Goal: Obtain resource: Download file/media

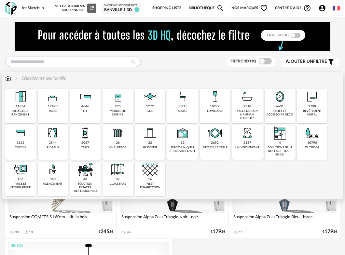
click at [217, 111] on div "luminaire" at bounding box center [215, 111] width 16 height 4
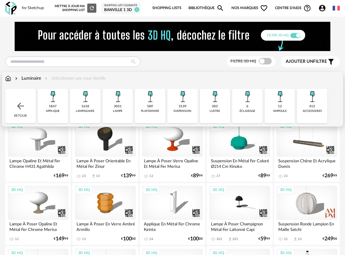
click at [120, 110] on div "lampe" at bounding box center [117, 111] width 9 height 4
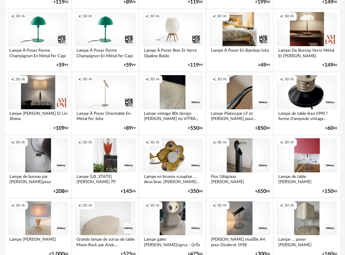
scroll to position [786, 0]
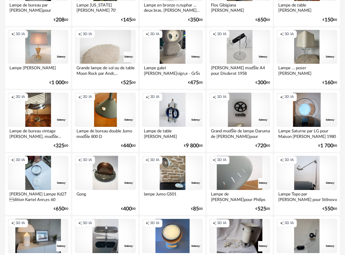
click at [238, 54] on div "Creation icon 3D IA" at bounding box center [239, 47] width 60 height 34
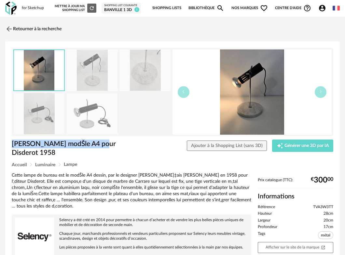
drag, startPoint x: 97, startPoint y: 143, endPoint x: 11, endPoint y: 146, distance: 85.5
click at [11, 146] on div "Alain Richard Lampe modŠle A4 pour Disderot 1958" at bounding box center [76, 150] width 137 height 23
copy h1 "Alain Richard Lampe modŠle"
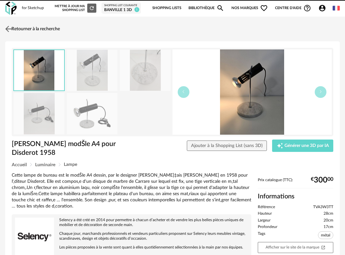
click at [11, 27] on img at bounding box center [8, 28] width 9 height 9
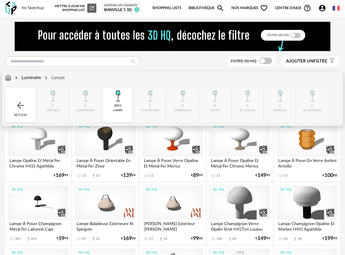
click at [11, 79] on img at bounding box center [8, 77] width 6 height 7
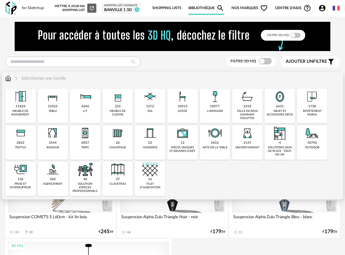
click at [309, 107] on div "1738" at bounding box center [312, 106] width 8 height 4
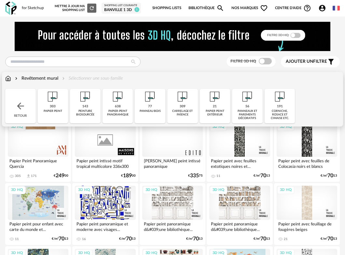
click at [20, 108] on img at bounding box center [20, 106] width 10 height 10
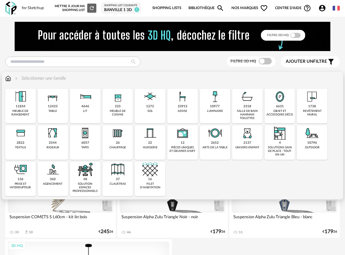
click at [30, 180] on div "136 prise et interrupteur" at bounding box center [20, 179] width 31 height 34
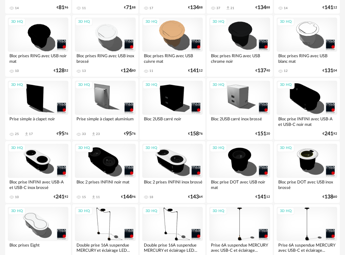
scroll to position [341, 0]
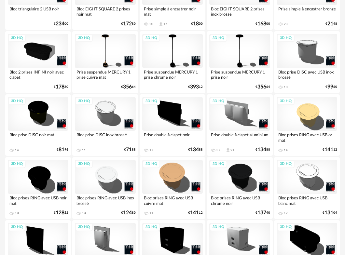
click at [301, 241] on div "3D HQ" at bounding box center [306, 240] width 60 height 34
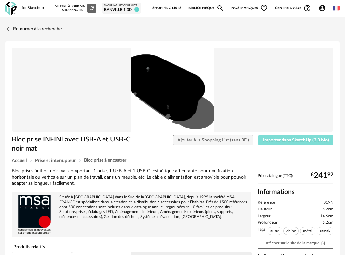
click at [289, 140] on span "Importer dans SketchUp (3,3 Mo)" at bounding box center [296, 140] width 66 height 5
click at [287, 140] on span "Importer dans SketchUp (3,3 Mo)" at bounding box center [296, 140] width 66 height 5
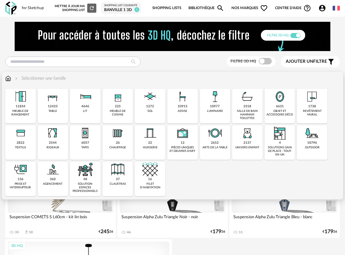
click at [155, 108] on div "1272 sol" at bounding box center [150, 106] width 31 height 34
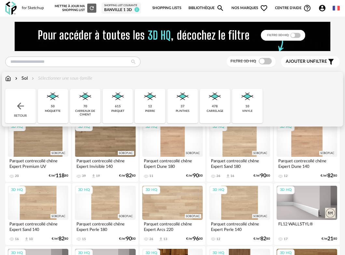
click at [183, 110] on div "plinthes" at bounding box center [183, 111] width 14 height 4
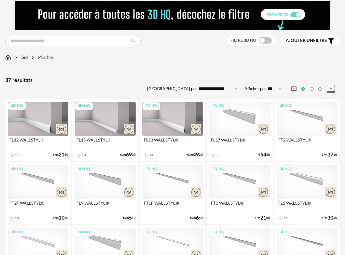
scroll to position [25, 0]
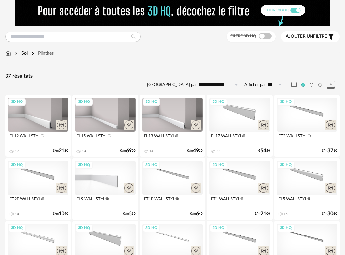
click at [117, 177] on div "3D HQ" at bounding box center [105, 178] width 60 height 34
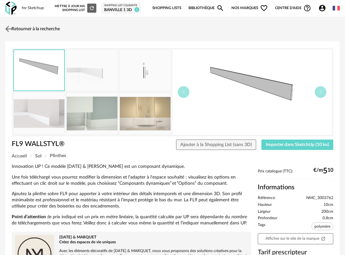
click at [10, 31] on img at bounding box center [8, 28] width 9 height 9
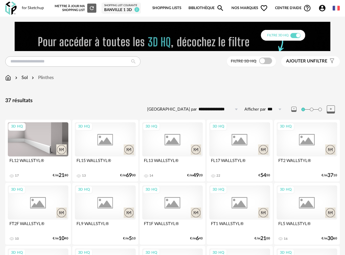
scroll to position [25, 0]
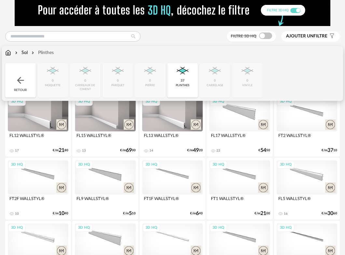
click at [9, 55] on img at bounding box center [8, 52] width 6 height 7
click at [19, 85] on img at bounding box center [20, 80] width 10 height 10
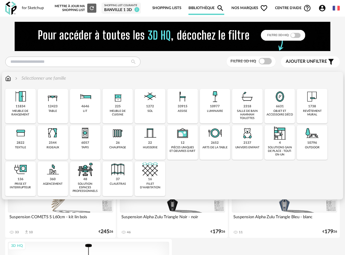
click at [152, 111] on div "sol" at bounding box center [150, 111] width 6 height 4
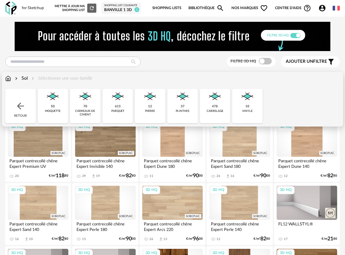
click at [24, 78] on div "Sol" at bounding box center [21, 78] width 14 height 7
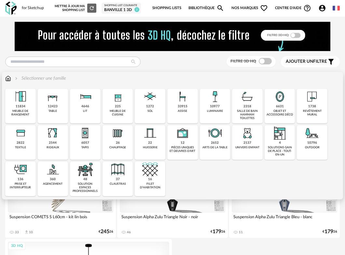
click at [156, 107] on div "1272 sol" at bounding box center [150, 106] width 31 height 34
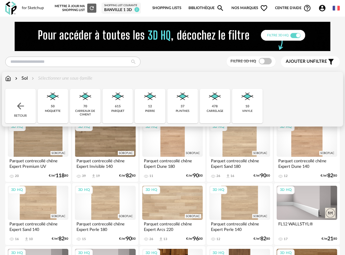
click at [215, 99] on img at bounding box center [215, 97] width 16 height 16
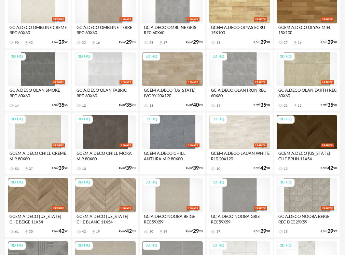
scroll to position [776, 0]
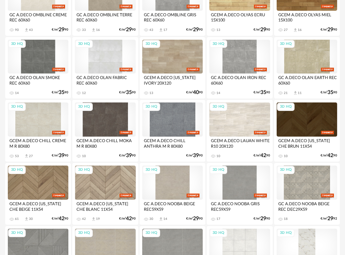
click at [169, 186] on div "3D HQ" at bounding box center [172, 182] width 60 height 34
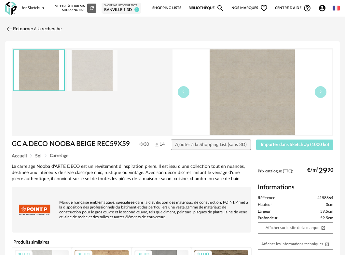
click at [279, 146] on span "Importer dans SketchUp (1000 ko)" at bounding box center [294, 144] width 68 height 5
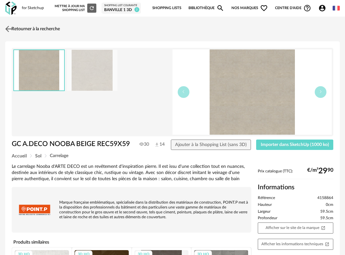
click at [7, 28] on img at bounding box center [8, 28] width 9 height 9
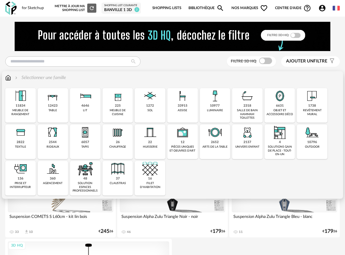
click at [150, 108] on div "1272" at bounding box center [150, 106] width 8 height 4
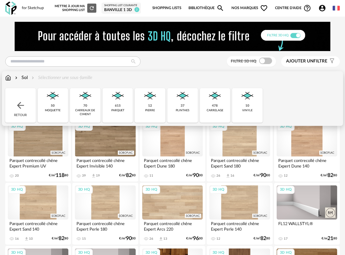
click at [213, 105] on div "478" at bounding box center [215, 106] width 6 height 4
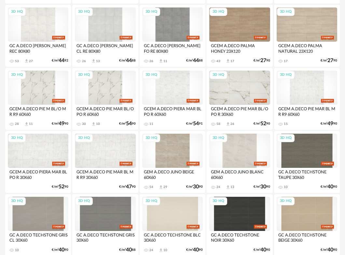
scroll to position [475, 0]
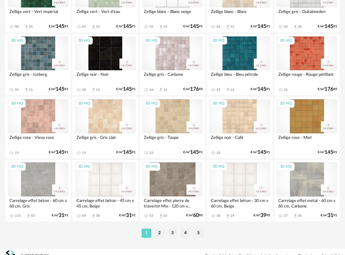
scroll to position [1166, 0]
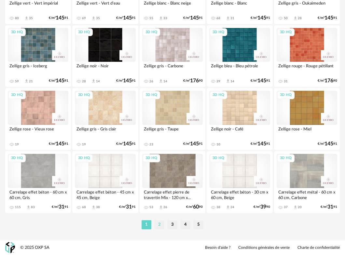
click at [163, 225] on li "2" at bounding box center [159, 224] width 10 height 9
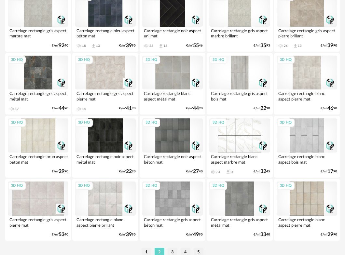
scroll to position [1166, 0]
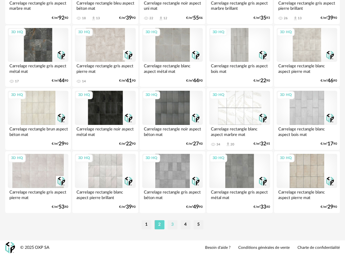
click at [171, 223] on li "3" at bounding box center [172, 224] width 10 height 9
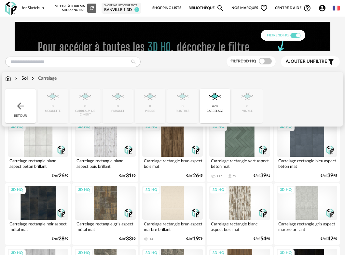
click at [25, 78] on div "Sol" at bounding box center [21, 78] width 14 height 7
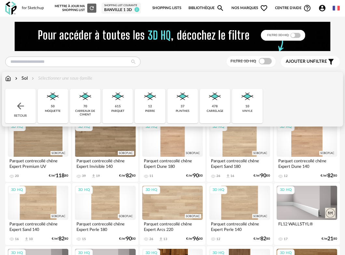
click at [154, 106] on div "12 pierre" at bounding box center [150, 106] width 31 height 34
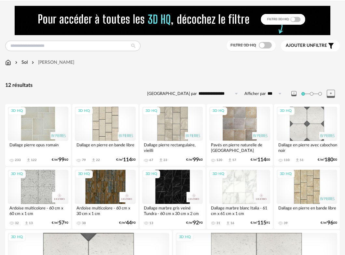
scroll to position [34, 0]
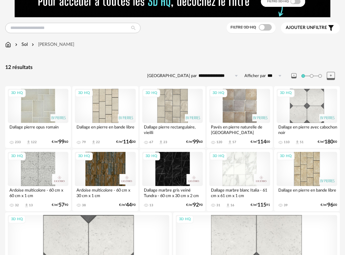
click at [242, 172] on div "3D HQ" at bounding box center [239, 169] width 60 height 34
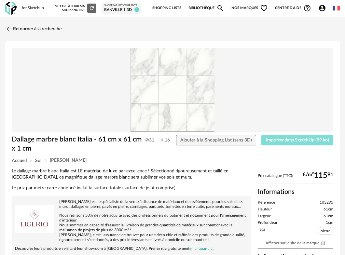
click at [276, 138] on span "Importer dans SketchUp (59 ko)" at bounding box center [297, 140] width 63 height 5
click at [13, 29] on link "Retourner à la recherche" at bounding box center [32, 29] width 56 height 14
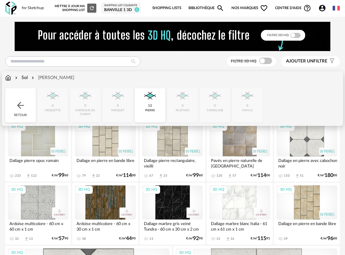
click at [24, 76] on div "Sol" at bounding box center [21, 77] width 14 height 7
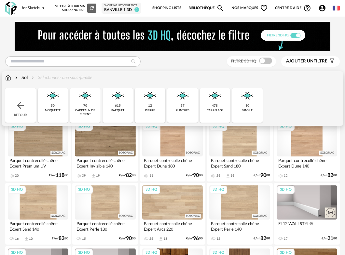
click at [85, 106] on div "70" at bounding box center [85, 106] width 4 height 4
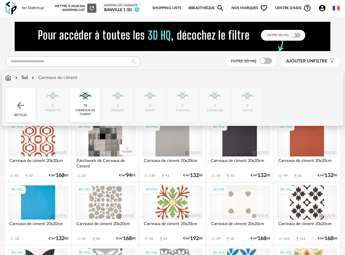
click at [213, 107] on div "Close icon Retour 0 moquette 70 carreaux de ciment 0 parquet 0 pierre 0 plinthe…" at bounding box center [172, 105] width 334 height 34
click at [218, 104] on div "Close icon Retour 0 moquette 70 carreaux de ciment 0 parquet 0 pierre 0 plinthe…" at bounding box center [172, 105] width 334 height 34
click at [286, 89] on div "Close icon Retour 0 moquette 70 carreaux de ciment 0 parquet 0 pierre 0 plinthe…" at bounding box center [172, 105] width 334 height 34
click at [21, 103] on img at bounding box center [20, 105] width 10 height 10
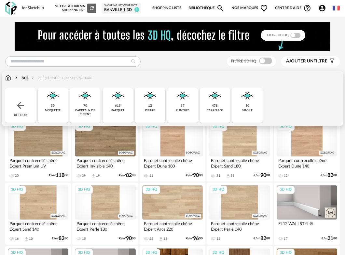
click at [215, 103] on img at bounding box center [215, 96] width 16 height 16
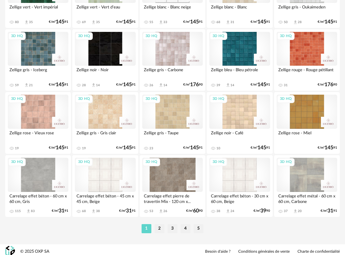
scroll to position [1166, 0]
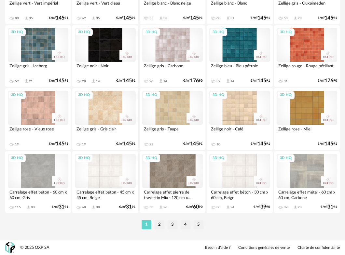
click at [160, 224] on li "2" at bounding box center [159, 224] width 10 height 9
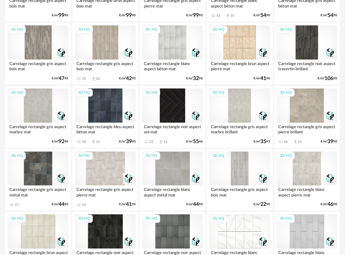
scroll to position [1166, 0]
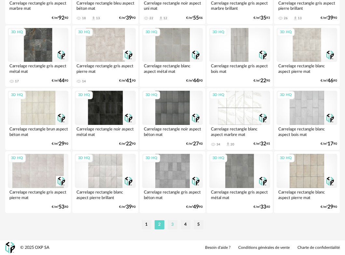
click at [173, 227] on li "3" at bounding box center [172, 224] width 10 height 9
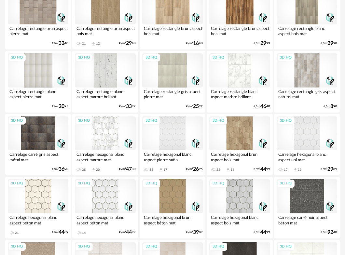
scroll to position [1166, 0]
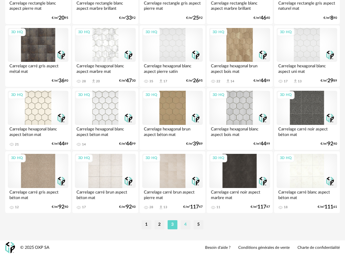
click at [186, 224] on li "4" at bounding box center [185, 224] width 10 height 9
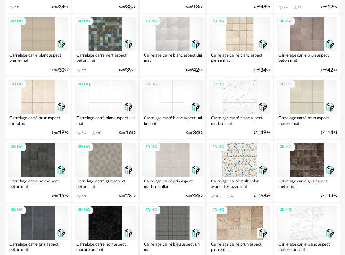
scroll to position [1166, 0]
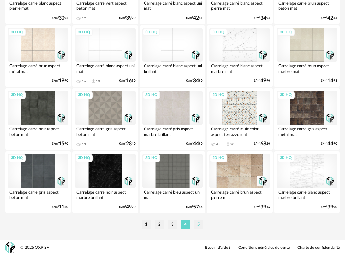
click at [201, 224] on li "5" at bounding box center [198, 224] width 10 height 9
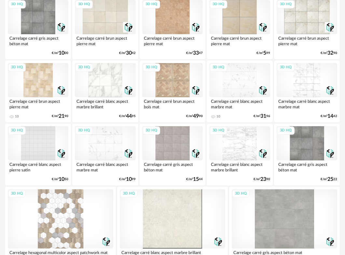
scroll to position [939, 0]
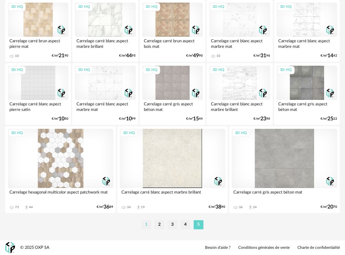
click at [148, 224] on li "1" at bounding box center [146, 224] width 10 height 9
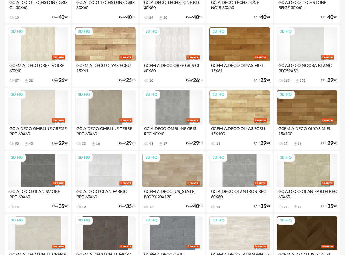
scroll to position [696, 0]
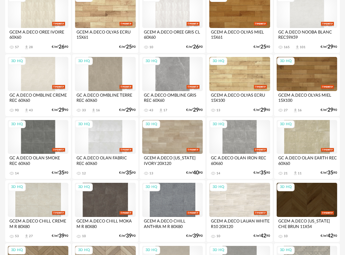
click at [180, 76] on div "3D HQ" at bounding box center [172, 74] width 60 height 34
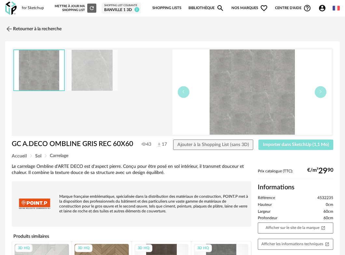
click at [290, 145] on span "Importer dans SketchUp (1,1 Mo)" at bounding box center [296, 144] width 66 height 5
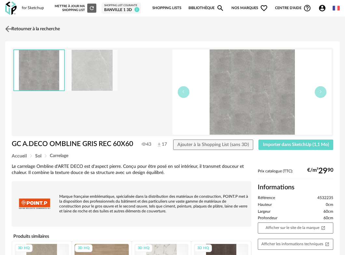
click at [7, 27] on img at bounding box center [8, 28] width 9 height 9
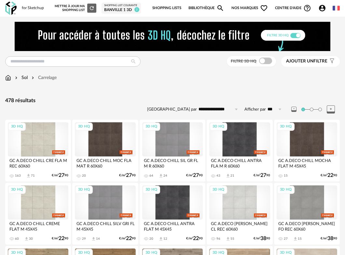
click at [24, 81] on div "Sol" at bounding box center [21, 77] width 14 height 7
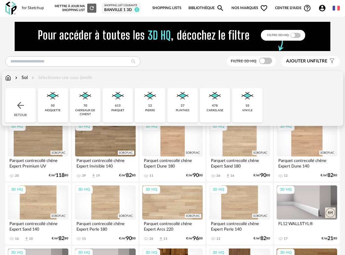
click at [117, 110] on div "parquet" at bounding box center [117, 111] width 13 height 4
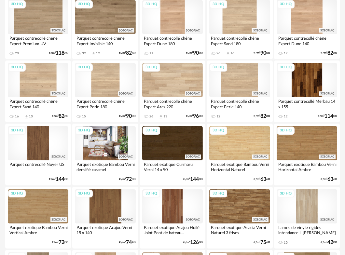
scroll to position [131, 0]
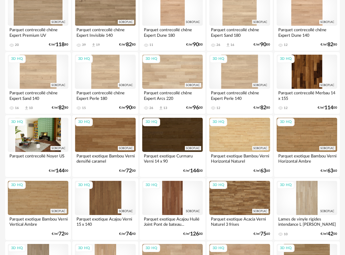
click at [51, 137] on div "3D HQ" at bounding box center [38, 135] width 60 height 34
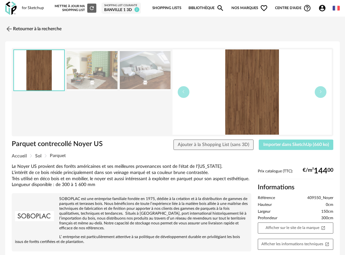
click at [289, 145] on span "Importer dans SketchUp (660 ko)" at bounding box center [296, 144] width 66 height 5
click at [7, 28] on img at bounding box center [8, 28] width 9 height 9
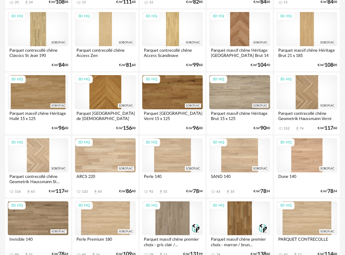
scroll to position [581, 0]
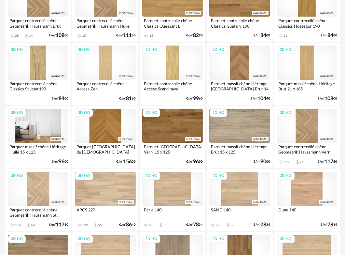
click at [39, 136] on div "3D HQ" at bounding box center [38, 126] width 60 height 34
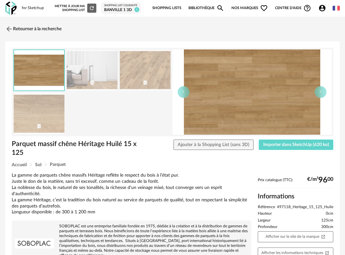
click at [234, 120] on img at bounding box center [251, 91] width 159 height 85
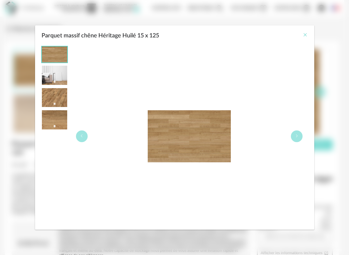
click at [306, 35] on icon "Close" at bounding box center [305, 34] width 5 height 5
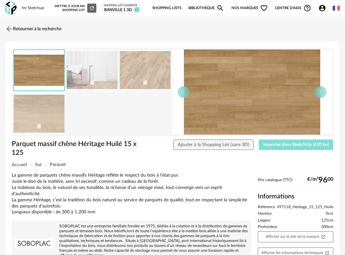
click at [282, 143] on span "Importer dans SketchUp (620 ko)" at bounding box center [296, 144] width 66 height 5
click at [7, 29] on img at bounding box center [8, 28] width 9 height 9
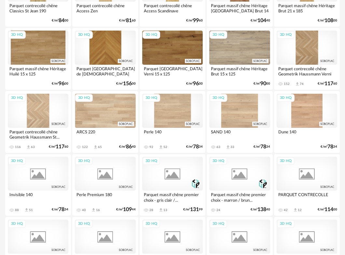
scroll to position [662, 0]
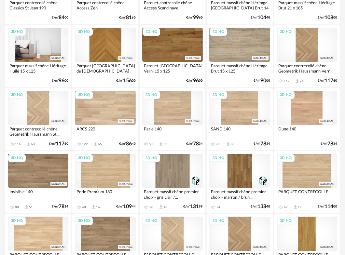
click at [41, 48] on div "3D HQ" at bounding box center [38, 45] width 60 height 34
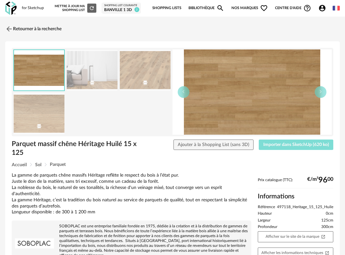
click at [275, 144] on span "Importer dans SketchUp (620 ko)" at bounding box center [296, 144] width 66 height 5
click at [8, 27] on img at bounding box center [8, 28] width 9 height 9
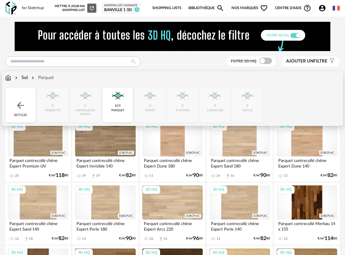
click at [26, 79] on div "Sol" at bounding box center [21, 77] width 14 height 7
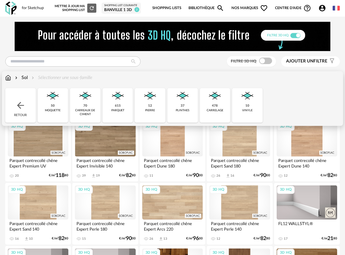
click at [151, 109] on div "pierre" at bounding box center [150, 111] width 10 height 4
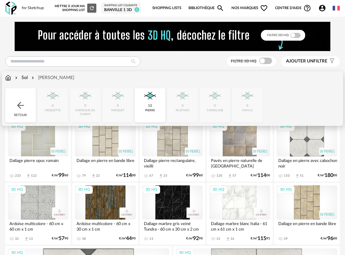
click at [19, 99] on div "Retour" at bounding box center [20, 105] width 31 height 34
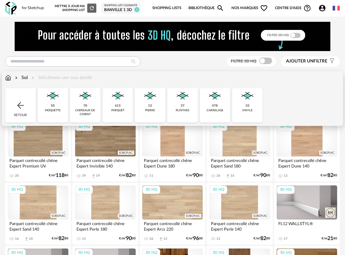
click at [217, 108] on div "478" at bounding box center [215, 106] width 6 height 4
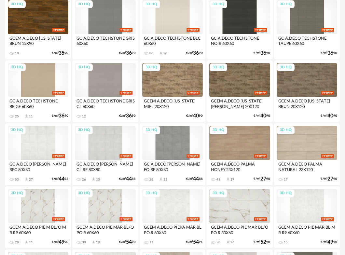
scroll to position [378, 0]
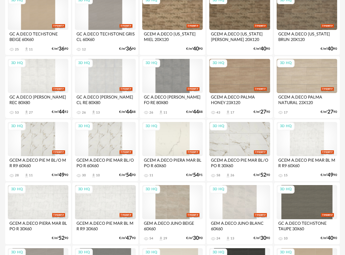
click at [163, 132] on div "3D HQ" at bounding box center [172, 139] width 60 height 34
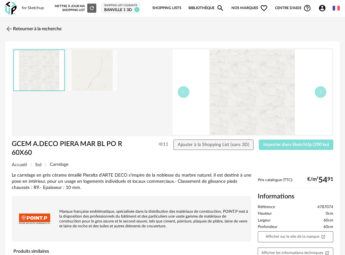
click at [298, 143] on span "Importer dans SketchUp (200 ko)" at bounding box center [296, 144] width 66 height 5
click at [11, 28] on img at bounding box center [8, 28] width 9 height 9
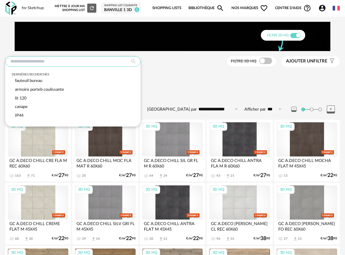
click at [109, 58] on input "text" at bounding box center [72, 61] width 135 height 10
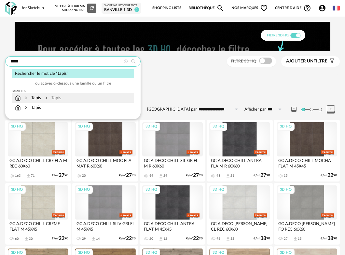
type input "*****"
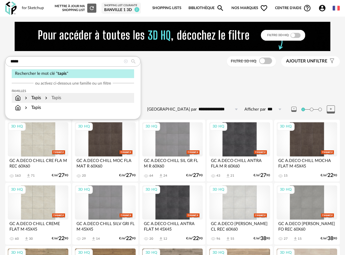
click at [36, 99] on div "Tapis" at bounding box center [32, 98] width 18 height 7
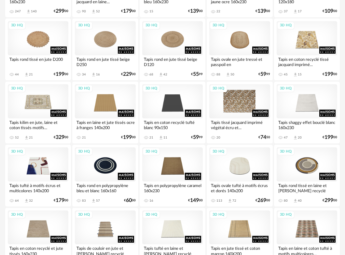
scroll to position [685, 0]
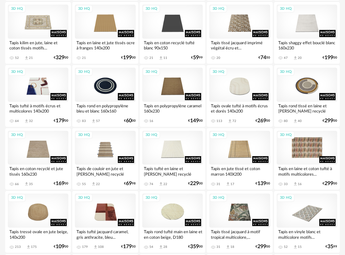
click at [306, 147] on div "3D HQ" at bounding box center [306, 148] width 60 height 34
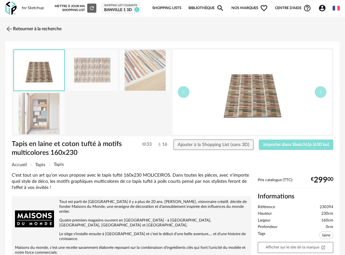
click at [280, 144] on span "Importer dans SketchUp (630 ko)" at bounding box center [296, 144] width 66 height 5
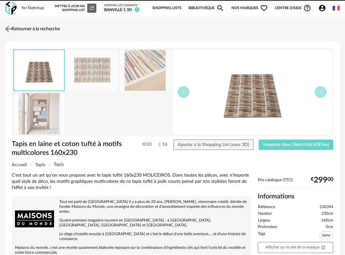
click at [10, 30] on img at bounding box center [8, 28] width 9 height 9
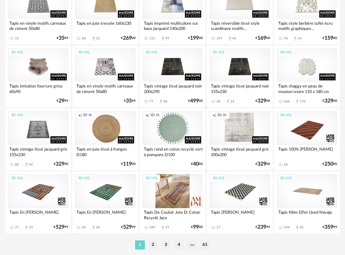
scroll to position [1154, 0]
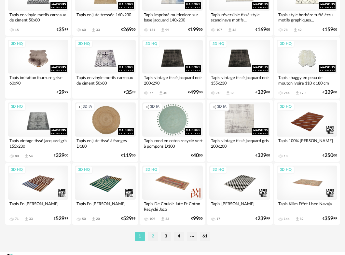
click at [150, 237] on li "2" at bounding box center [153, 236] width 10 height 9
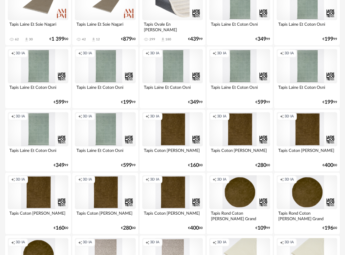
scroll to position [233, 0]
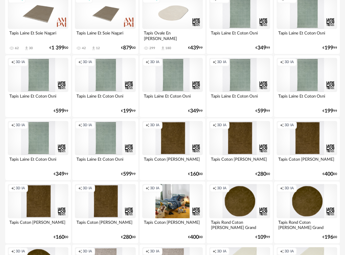
scroll to position [248, 0]
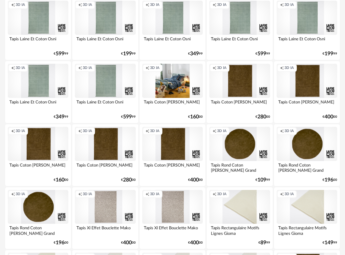
click at [177, 83] on div "Creation icon 3D IA" at bounding box center [172, 81] width 60 height 34
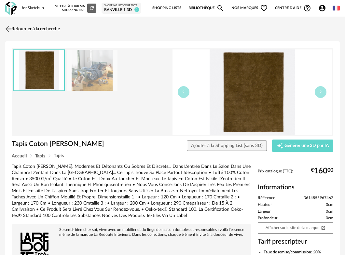
click at [11, 28] on img at bounding box center [8, 28] width 9 height 9
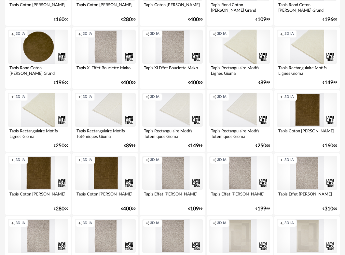
scroll to position [441, 0]
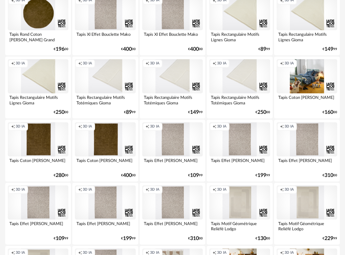
click at [319, 78] on div "Creation icon 3D IA" at bounding box center [306, 76] width 60 height 34
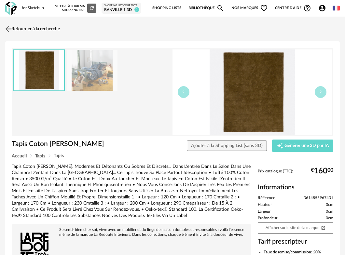
click at [10, 30] on img at bounding box center [8, 28] width 9 height 9
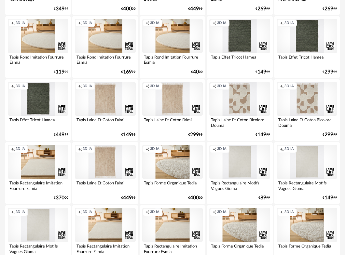
scroll to position [738, 0]
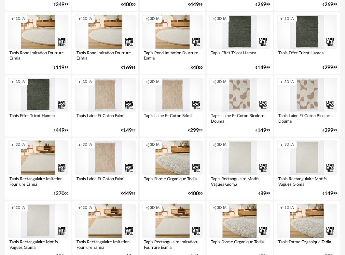
click at [233, 91] on div "Creation icon 3D IA" at bounding box center [239, 95] width 60 height 34
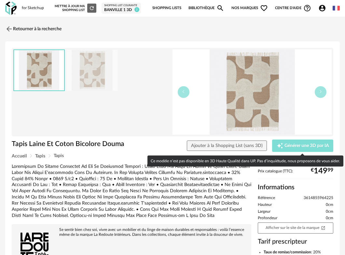
click at [286, 144] on span "Générer une 3D par IA" at bounding box center [306, 145] width 45 height 5
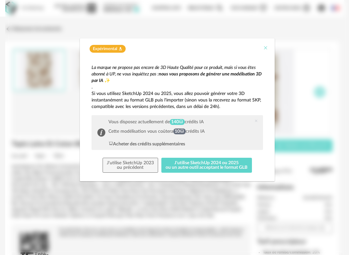
click at [264, 49] on icon "Close" at bounding box center [265, 47] width 5 height 5
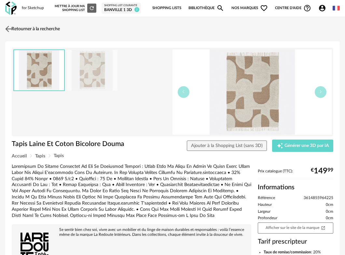
click at [10, 29] on img at bounding box center [8, 28] width 9 height 9
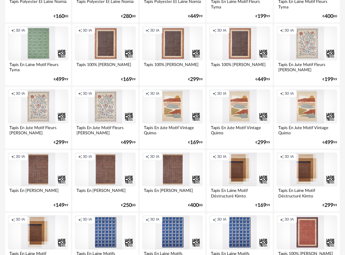
scroll to position [1074, 0]
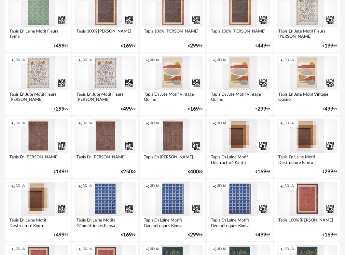
click at [302, 140] on div "Creation icon 3D IA" at bounding box center [306, 136] width 60 height 34
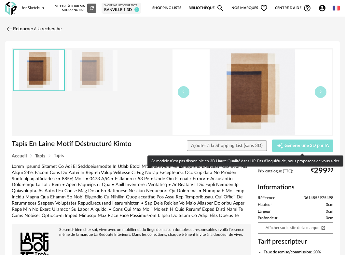
click at [302, 144] on span "Générer une 3D par IA" at bounding box center [306, 145] width 45 height 5
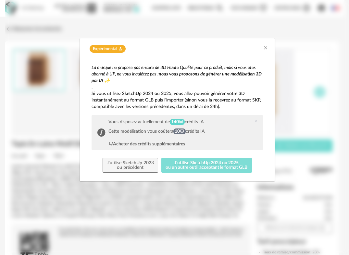
click at [201, 167] on button "J'utilise SketchUp 2024 ou 2025 ou un autre outil acceptant le format GLB" at bounding box center [207, 165] width 91 height 15
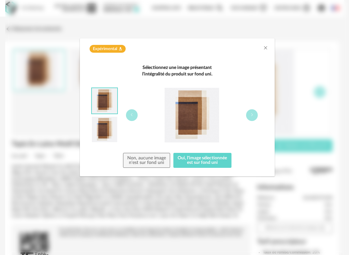
click at [109, 125] on img "dialog" at bounding box center [104, 129] width 25 height 25
click at [107, 98] on img "dialog" at bounding box center [104, 100] width 25 height 25
click at [264, 47] on icon "Close" at bounding box center [265, 47] width 5 height 5
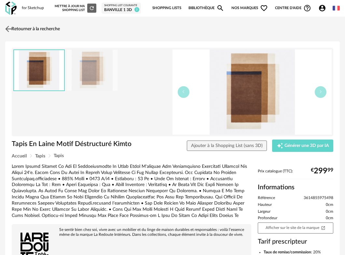
click at [9, 27] on img at bounding box center [8, 28] width 9 height 9
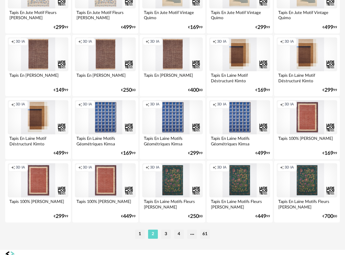
scroll to position [1166, 0]
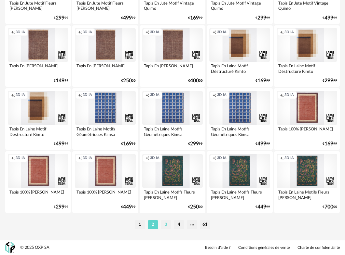
click at [165, 226] on li "3" at bounding box center [166, 224] width 10 height 9
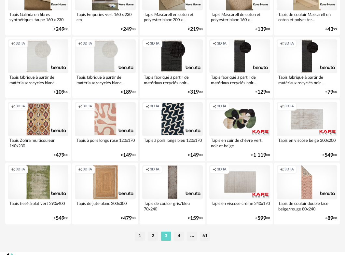
scroll to position [1166, 0]
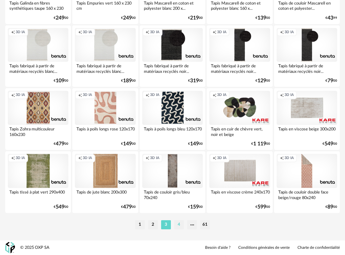
click at [180, 225] on li "4" at bounding box center [179, 224] width 10 height 9
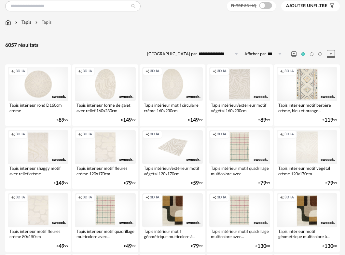
scroll to position [164, 0]
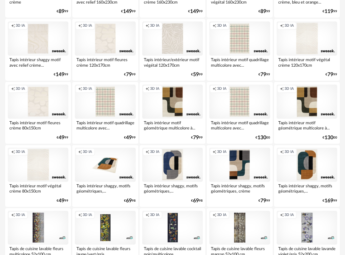
click at [118, 167] on div "Creation icon 3D IA" at bounding box center [105, 165] width 60 height 34
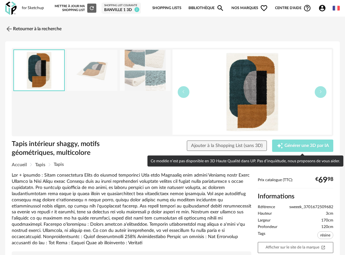
click at [288, 144] on span "Générer une 3D par IA" at bounding box center [306, 145] width 45 height 5
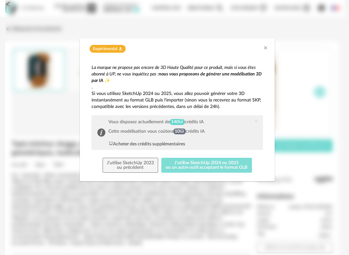
click at [194, 166] on button "J'utilise SketchUp 2024 ou 2025 ou un autre outil acceptant le format GLB" at bounding box center [207, 165] width 91 height 15
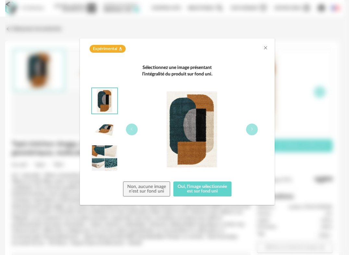
click at [108, 98] on img "dialog" at bounding box center [104, 100] width 25 height 25
click at [208, 188] on button "Oui, l'image sélectionnée est sur fond uni" at bounding box center [203, 188] width 58 height 15
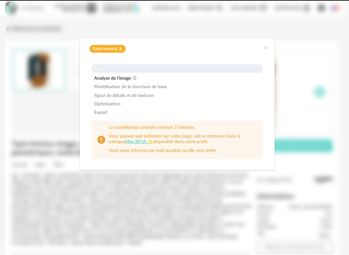
click at [266, 48] on icon "Close" at bounding box center [265, 47] width 5 height 5
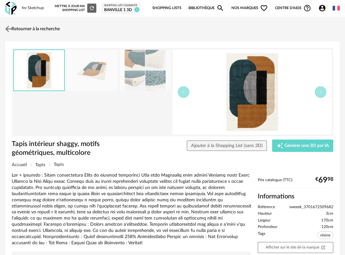
click at [14, 29] on link "Retourner à la recherche" at bounding box center [32, 29] width 56 height 14
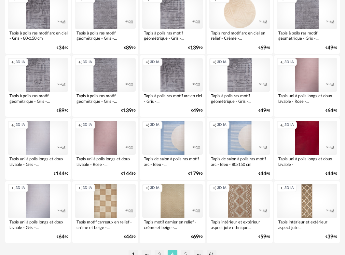
scroll to position [1166, 0]
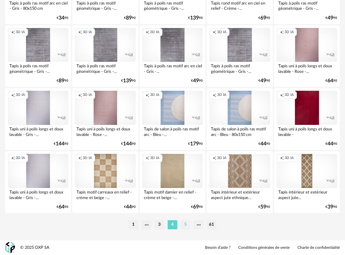
click at [183, 225] on li "5" at bounding box center [185, 224] width 10 height 9
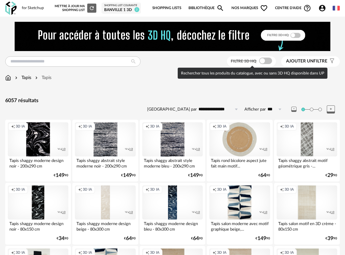
click at [267, 60] on span at bounding box center [265, 61] width 13 height 7
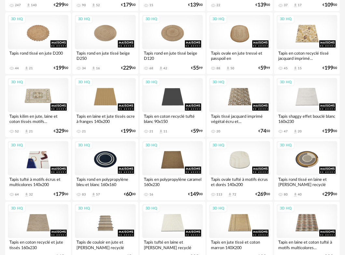
scroll to position [781, 0]
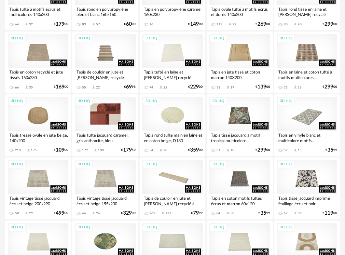
click at [112, 117] on div "3D HQ" at bounding box center [105, 114] width 60 height 34
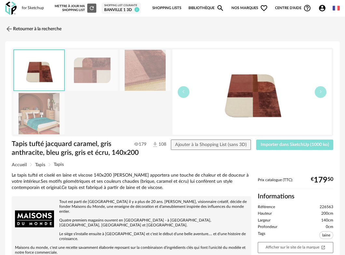
click at [299, 148] on button "Importer dans SketchUp (1000 ko)" at bounding box center [294, 144] width 77 height 10
click at [7, 27] on img at bounding box center [8, 28] width 9 height 9
click at [18, 28] on link "Retourner à la recherche" at bounding box center [32, 29] width 56 height 14
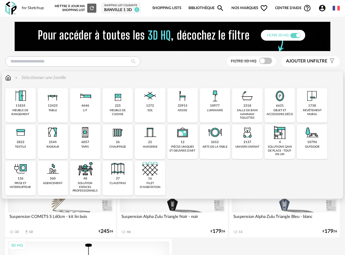
click at [152, 108] on div "1272" at bounding box center [150, 106] width 8 height 4
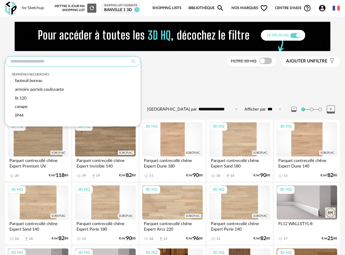
click at [34, 61] on input "text" at bounding box center [72, 61] width 135 height 10
click at [183, 85] on div "Sol Sélectionner une sous-famille" at bounding box center [172, 81] width 334 height 14
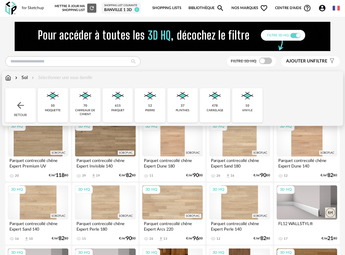
click at [8, 78] on img at bounding box center [8, 77] width 6 height 7
click at [22, 104] on img at bounding box center [20, 105] width 10 height 10
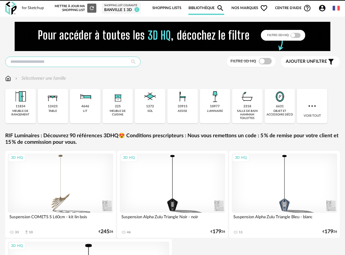
click at [50, 60] on input "text" at bounding box center [72, 62] width 135 height 10
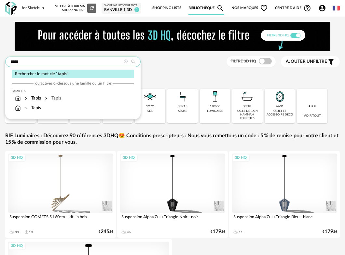
type input "*****"
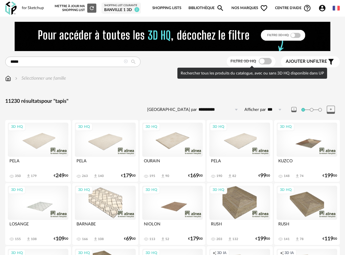
click at [268, 61] on span at bounding box center [264, 61] width 13 height 7
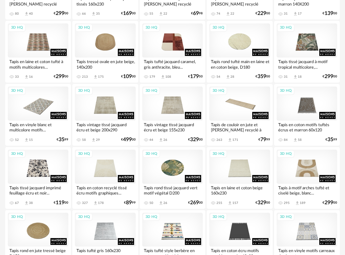
scroll to position [994, 0]
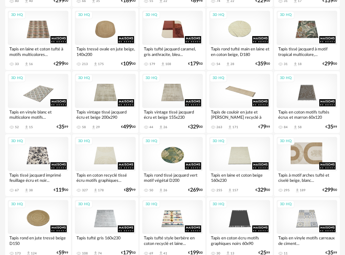
click at [301, 153] on div "3D HQ" at bounding box center [306, 154] width 60 height 34
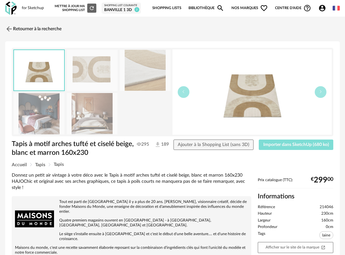
click at [276, 145] on span "Importer dans SketchUp (680 ko)" at bounding box center [296, 144] width 66 height 5
click at [12, 28] on img at bounding box center [8, 28] width 9 height 9
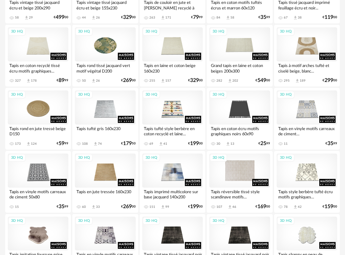
scroll to position [1145, 0]
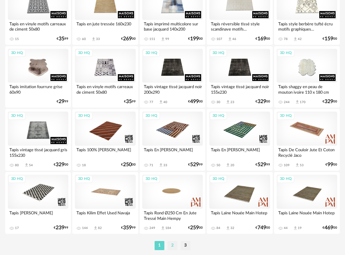
click at [173, 248] on li "2" at bounding box center [172, 245] width 10 height 9
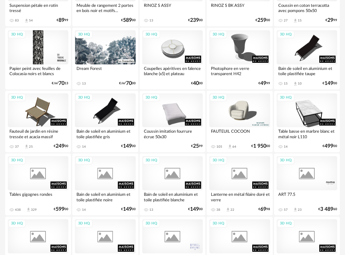
scroll to position [1166, 0]
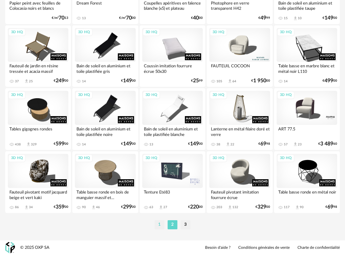
click at [159, 225] on li "1" at bounding box center [159, 224] width 10 height 9
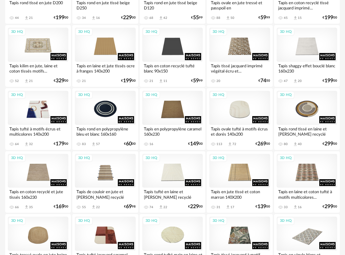
scroll to position [695, 0]
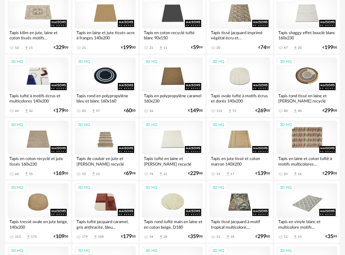
click at [303, 142] on div "3D HQ" at bounding box center [306, 138] width 60 height 34
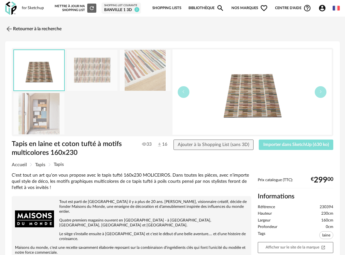
click at [278, 146] on span "Importer dans SketchUp (630 ko)" at bounding box center [296, 144] width 66 height 5
click at [294, 143] on span "Importer dans SketchUp (630 ko)" at bounding box center [296, 144] width 66 height 5
click at [12, 26] on img at bounding box center [8, 28] width 9 height 9
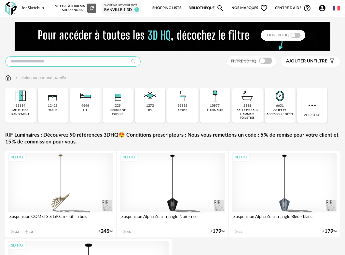
click at [77, 57] on input "text" at bounding box center [72, 61] width 135 height 10
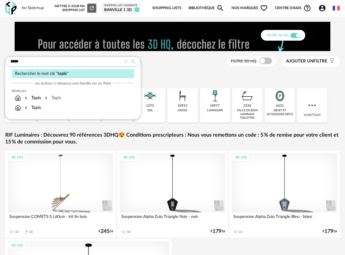
type input "*****"
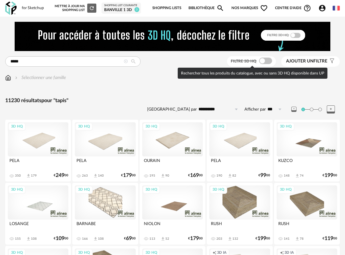
click at [268, 63] on span at bounding box center [265, 61] width 13 height 7
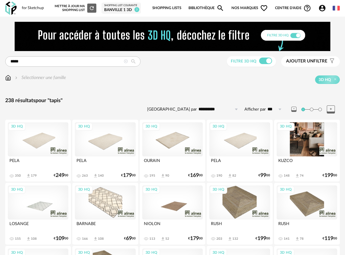
click at [303, 147] on div "3D HQ" at bounding box center [306, 139] width 60 height 34
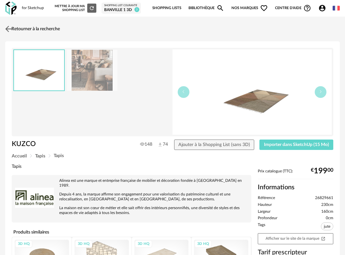
click at [12, 27] on img at bounding box center [8, 28] width 9 height 9
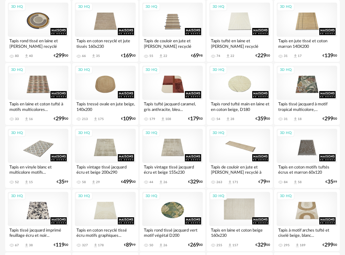
scroll to position [1008, 0]
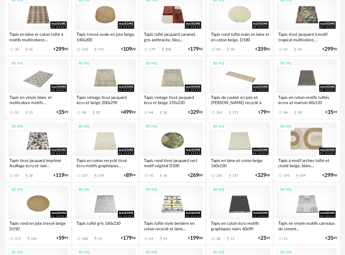
click at [300, 140] on div "3D HQ" at bounding box center [306, 139] width 60 height 34
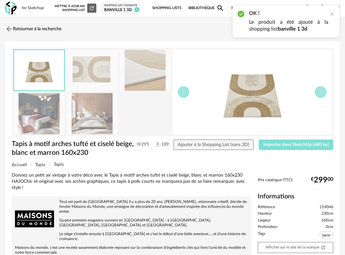
click at [287, 146] on span "Importer dans SketchUp (680 ko)" at bounding box center [296, 144] width 66 height 5
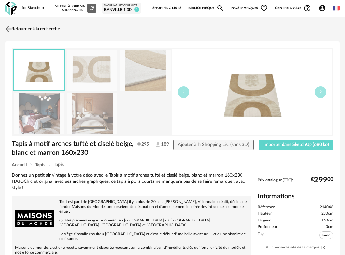
click at [11, 28] on img at bounding box center [8, 28] width 9 height 9
click at [13, 28] on link "Retourner à la recherche" at bounding box center [33, 29] width 56 height 14
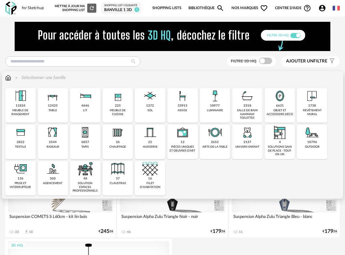
click at [59, 106] on div "12423 table" at bounding box center [53, 105] width 31 height 34
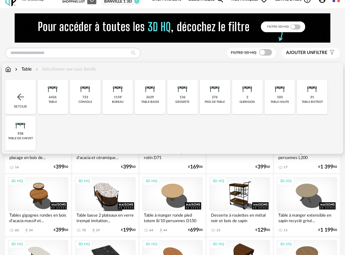
scroll to position [13, 0]
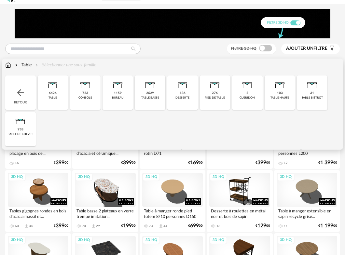
click at [150, 95] on div "2629" at bounding box center [150, 93] width 8 height 4
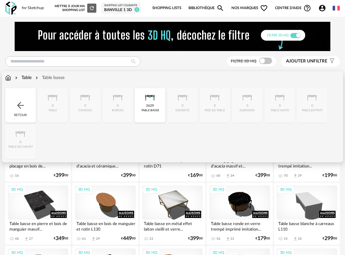
click at [20, 104] on img at bounding box center [20, 105] width 10 height 10
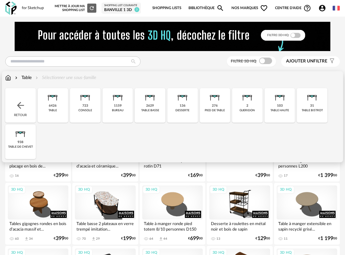
click at [11, 79] on img at bounding box center [8, 77] width 6 height 7
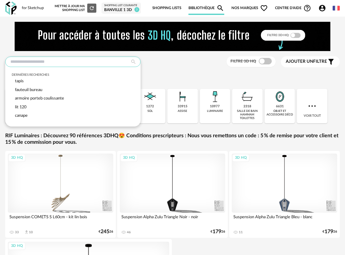
click at [90, 61] on input "text" at bounding box center [72, 62] width 135 height 10
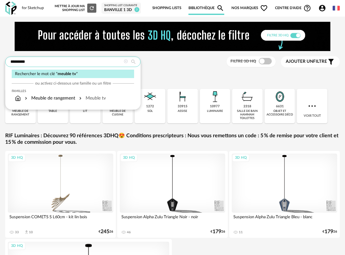
type input "*********"
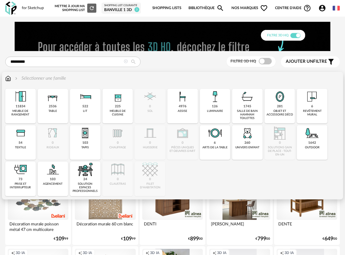
click at [8, 78] on img at bounding box center [8, 78] width 6 height 7
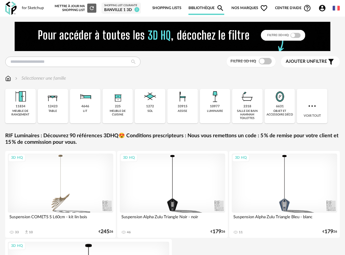
click at [17, 107] on div "11834" at bounding box center [21, 106] width 10 height 4
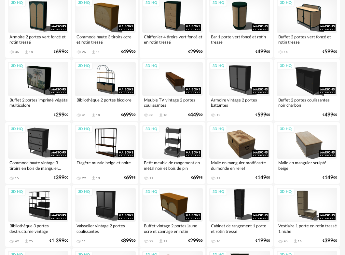
scroll to position [1166, 0]
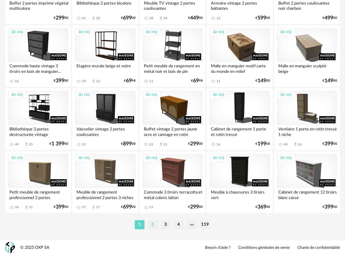
click at [151, 223] on li "2" at bounding box center [153, 224] width 10 height 9
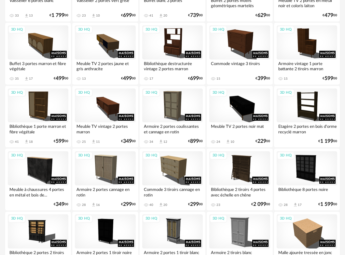
scroll to position [785, 0]
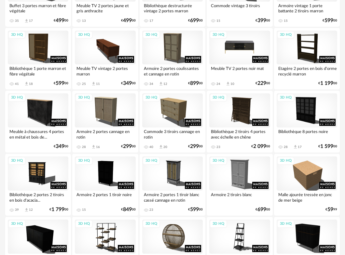
click at [244, 48] on div "3D HQ" at bounding box center [239, 48] width 60 height 34
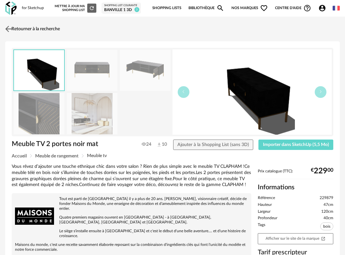
click at [11, 31] on img at bounding box center [8, 28] width 9 height 9
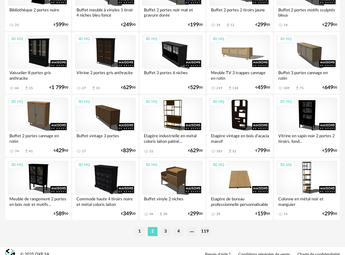
scroll to position [1163, 0]
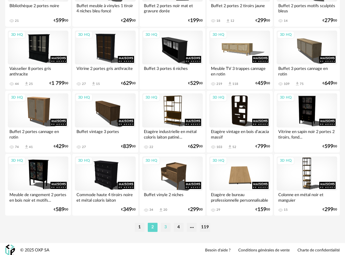
click at [165, 227] on li "3" at bounding box center [166, 227] width 10 height 9
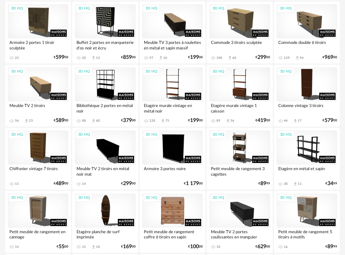
scroll to position [466, 0]
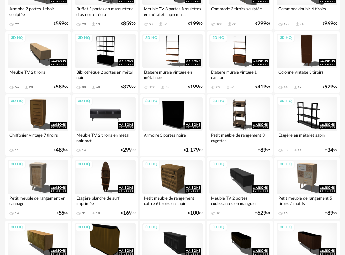
click at [106, 115] on div "3D HQ" at bounding box center [105, 114] width 60 height 34
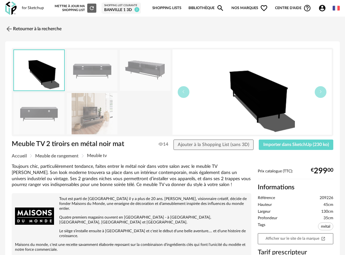
click at [99, 120] on img at bounding box center [92, 113] width 51 height 41
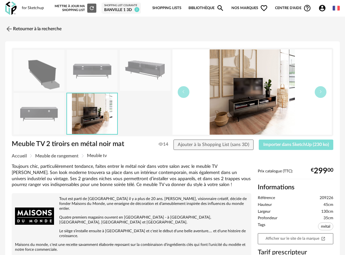
click at [268, 143] on span "Importer dans SketchUp (230 ko)" at bounding box center [296, 144] width 66 height 5
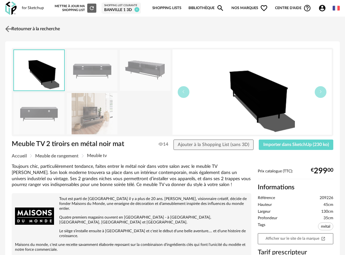
click at [9, 27] on img at bounding box center [8, 28] width 9 height 9
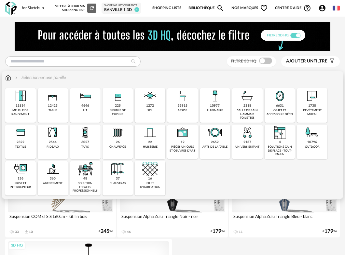
click at [51, 106] on div "12423" at bounding box center [53, 106] width 10 height 4
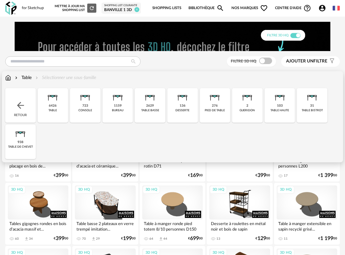
click at [56, 111] on div "table" at bounding box center [52, 111] width 8 height 4
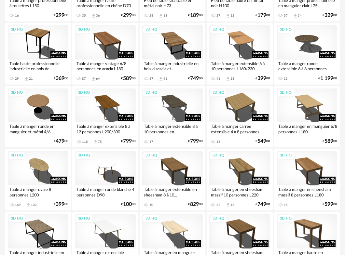
scroll to position [1166, 0]
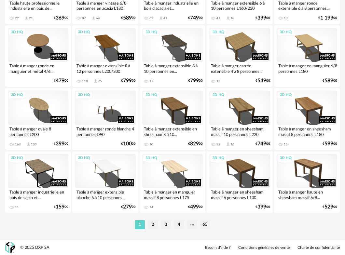
click at [154, 224] on li "2" at bounding box center [153, 224] width 10 height 9
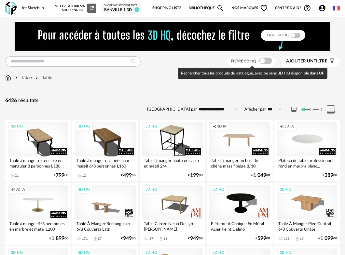
click at [271, 60] on span at bounding box center [265, 61] width 13 height 7
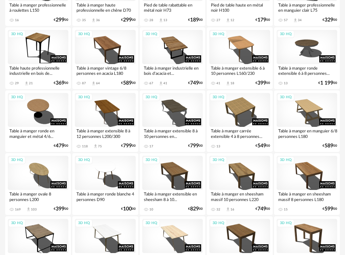
scroll to position [1166, 0]
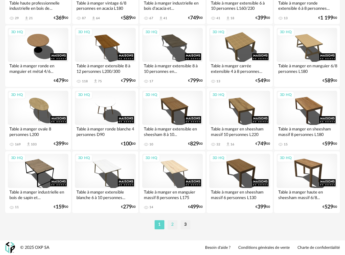
click at [172, 226] on li "2" at bounding box center [172, 224] width 10 height 9
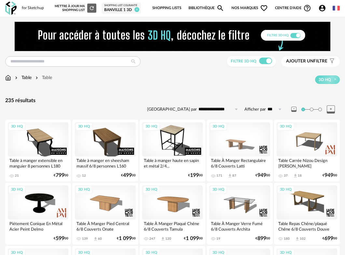
scroll to position [138, 0]
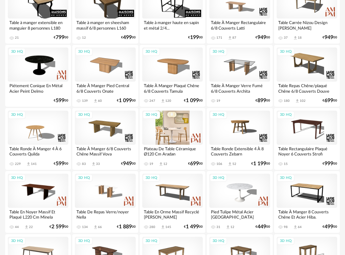
click at [180, 125] on div "3D HQ" at bounding box center [172, 128] width 60 height 34
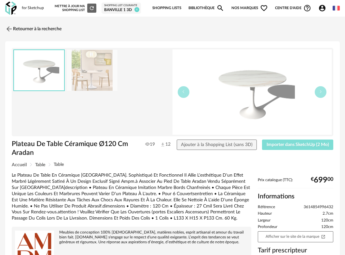
click at [287, 146] on span "Importer dans SketchUp (2 Mo)" at bounding box center [297, 144] width 62 height 5
click at [11, 28] on img at bounding box center [8, 28] width 9 height 9
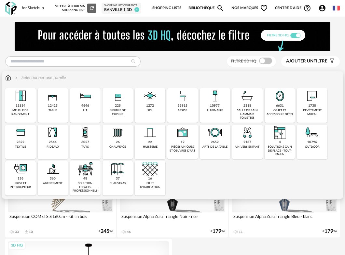
click at [59, 101] on img at bounding box center [53, 96] width 16 height 16
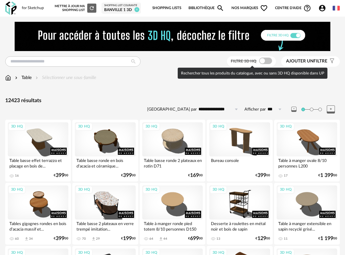
click at [267, 61] on span at bounding box center [265, 61] width 13 height 7
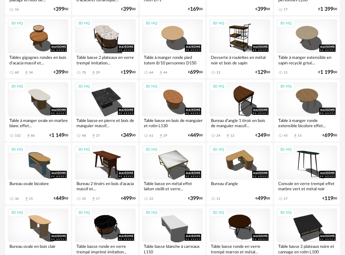
scroll to position [64, 0]
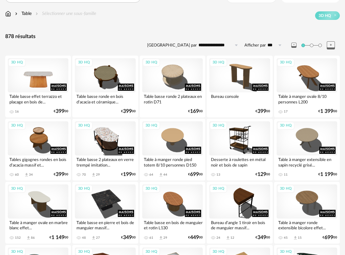
click at [41, 79] on div "3D HQ" at bounding box center [38, 75] width 60 height 34
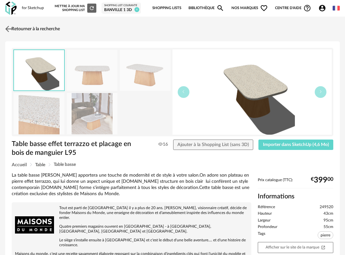
click at [9, 26] on img at bounding box center [8, 28] width 9 height 9
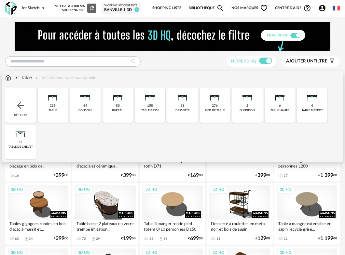
click at [286, 101] on img at bounding box center [280, 96] width 16 height 16
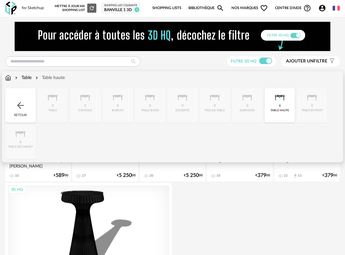
scroll to position [22, 0]
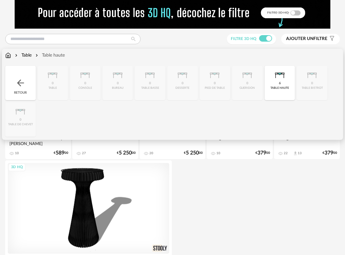
click at [54, 84] on div "Close icon Retour 0 table 0 console 0 bureau 0 table basse 0 desserte 0 pied de…" at bounding box center [172, 101] width 334 height 71
click at [20, 91] on div "Retour" at bounding box center [20, 83] width 31 height 34
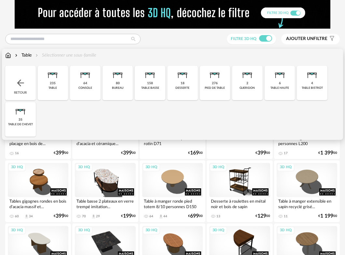
click at [52, 84] on div "235" at bounding box center [53, 83] width 6 height 4
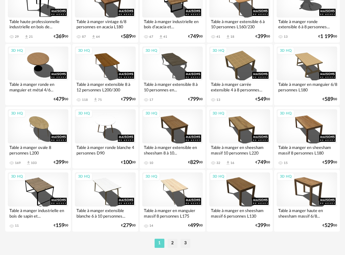
scroll to position [1166, 0]
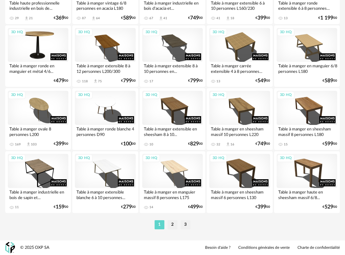
click at [43, 42] on div "3D HQ" at bounding box center [38, 45] width 60 height 34
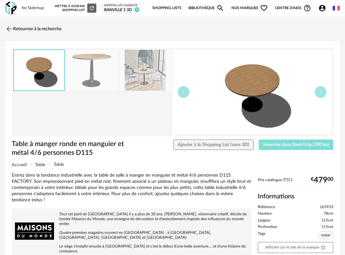
click at [283, 145] on span "Importer dans SketchUp (390 ko)" at bounding box center [296, 144] width 66 height 5
click at [9, 30] on img at bounding box center [8, 28] width 9 height 9
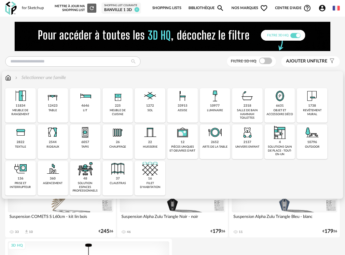
click at [55, 111] on div "table" at bounding box center [52, 111] width 8 height 4
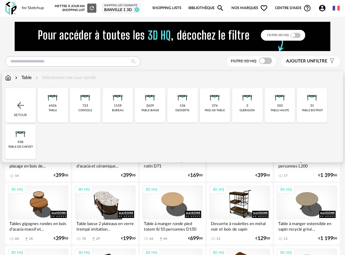
click at [52, 110] on div "table" at bounding box center [52, 111] width 8 height 4
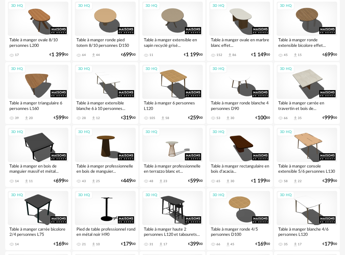
scroll to position [145, 0]
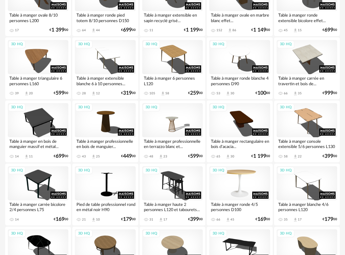
click at [239, 172] on div "3D HQ" at bounding box center [239, 183] width 60 height 34
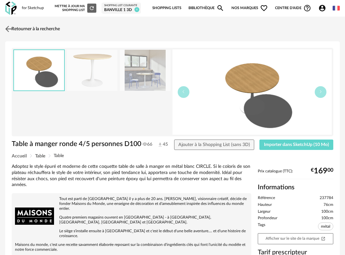
click at [11, 30] on img at bounding box center [8, 28] width 9 height 9
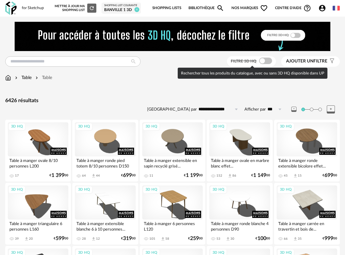
click at [265, 61] on span at bounding box center [265, 61] width 13 height 7
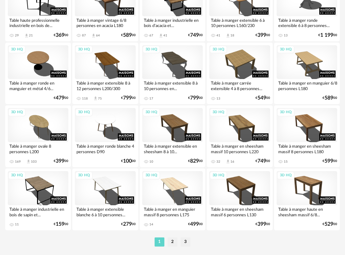
scroll to position [1166, 0]
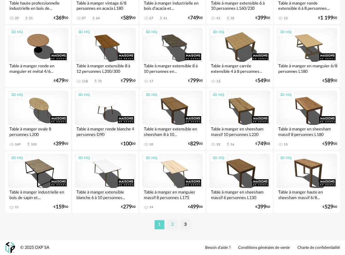
click at [172, 227] on li "2" at bounding box center [172, 224] width 10 height 9
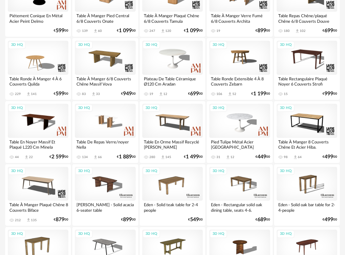
scroll to position [225, 0]
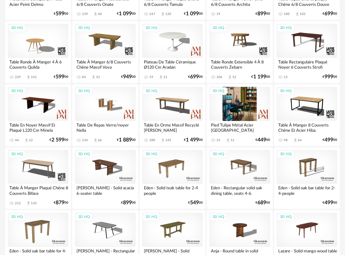
click at [244, 100] on div "3D HQ" at bounding box center [239, 104] width 60 height 34
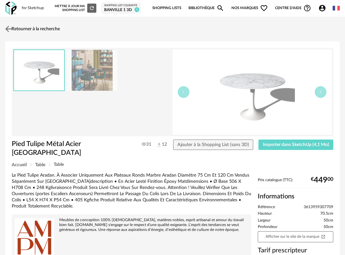
click at [11, 28] on img at bounding box center [8, 28] width 9 height 9
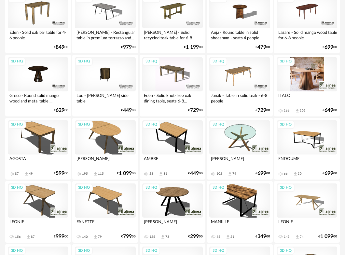
scroll to position [468, 0]
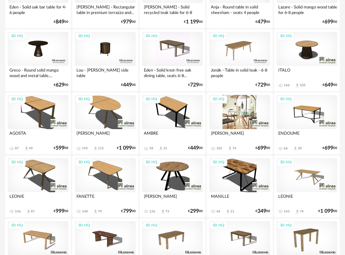
click at [242, 115] on div "3D HQ" at bounding box center [239, 112] width 60 height 34
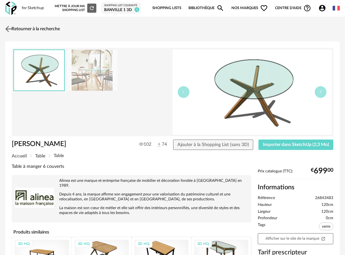
click at [11, 28] on img at bounding box center [8, 28] width 9 height 9
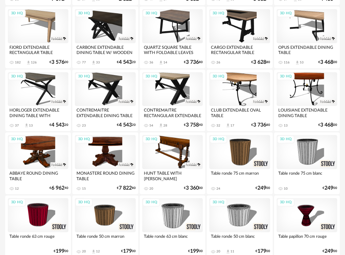
scroll to position [1166, 0]
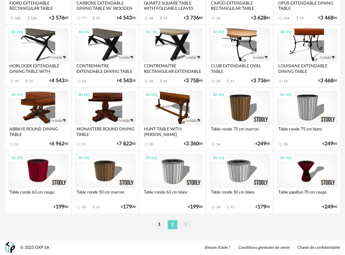
click at [188, 225] on li "3" at bounding box center [185, 224] width 10 height 9
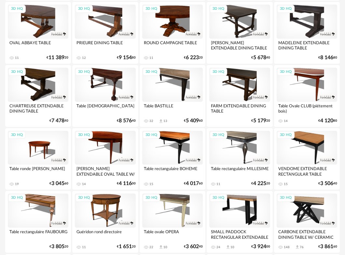
scroll to position [347, 0]
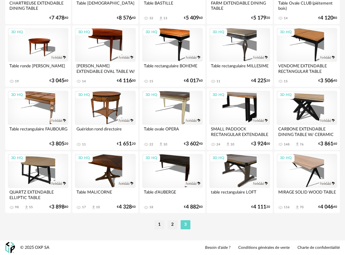
click at [170, 225] on li "2" at bounding box center [172, 224] width 10 height 9
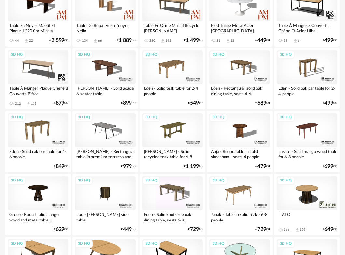
scroll to position [363, 0]
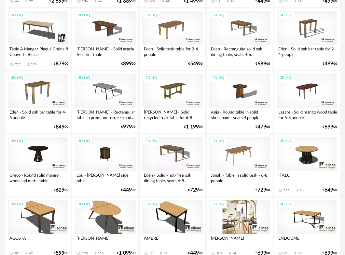
click at [239, 219] on div "3D HQ" at bounding box center [239, 217] width 60 height 34
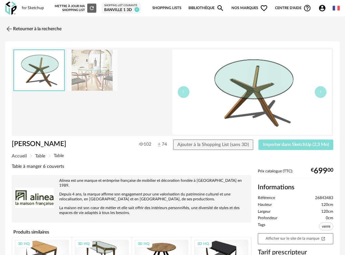
click at [290, 145] on span "Importer dans SketchUp (2,3 Mo)" at bounding box center [296, 144] width 66 height 5
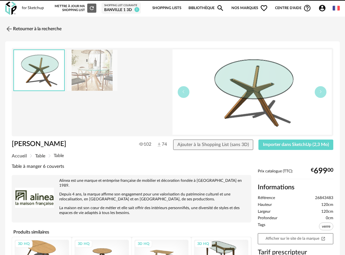
click at [1, 30] on div "Retourner à la recherche [PERSON_NAME] 102 74 Ajouter à la Shopping List (sans …" at bounding box center [172, 204] width 345 height 365
click at [9, 30] on img at bounding box center [8, 28] width 9 height 9
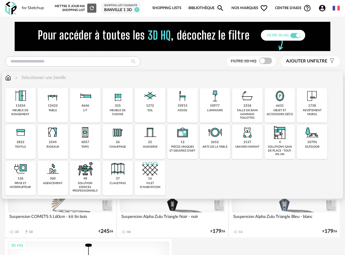
click at [182, 108] on div "33915" at bounding box center [182, 106] width 10 height 4
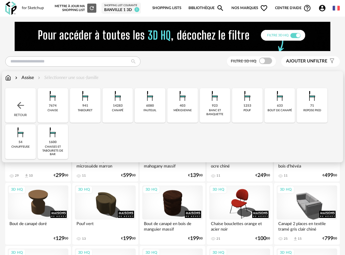
click at [55, 108] on div "7674" at bounding box center [53, 106] width 8 height 4
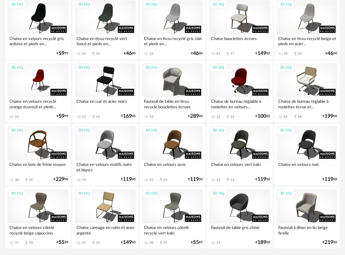
scroll to position [1166, 0]
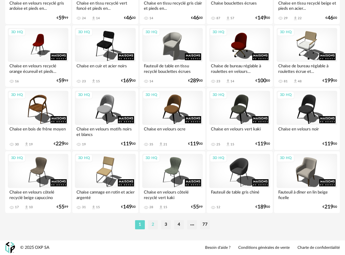
click at [153, 227] on li "2" at bounding box center [153, 224] width 10 height 9
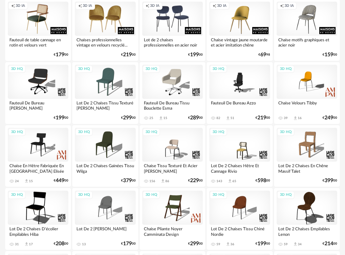
scroll to position [1166, 0]
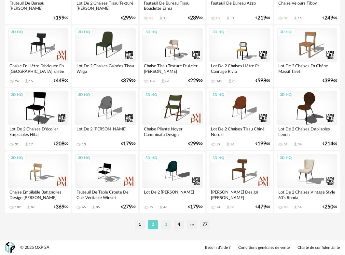
click at [169, 225] on li "3" at bounding box center [166, 224] width 10 height 9
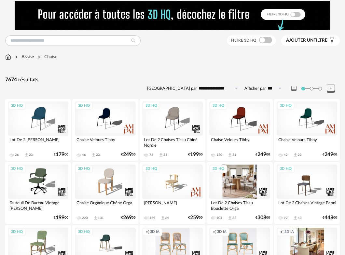
scroll to position [44, 0]
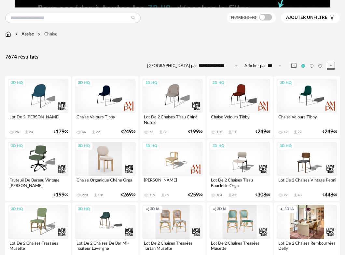
click at [106, 163] on div "3D HQ" at bounding box center [105, 159] width 60 height 34
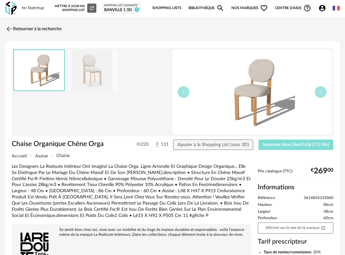
click at [306, 145] on span "Importer dans SketchUp (7,1 Mo)" at bounding box center [296, 144] width 66 height 5
click at [11, 29] on img at bounding box center [8, 28] width 9 height 9
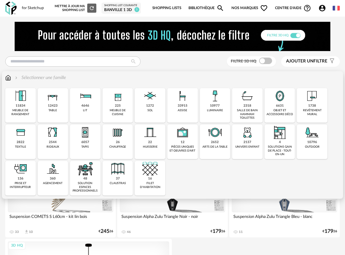
click at [8, 80] on img at bounding box center [8, 77] width 6 height 7
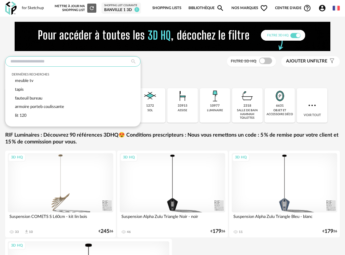
click at [27, 61] on input "text" at bounding box center [72, 61] width 135 height 10
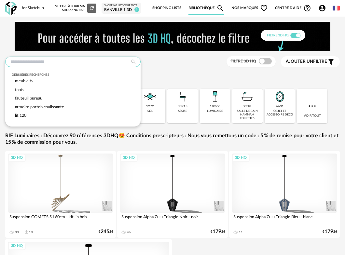
click at [27, 61] on input "text" at bounding box center [72, 62] width 135 height 10
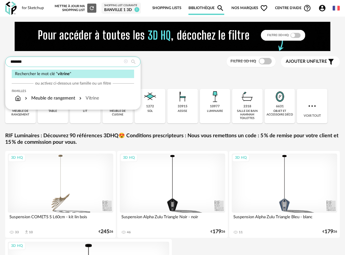
type input "*******"
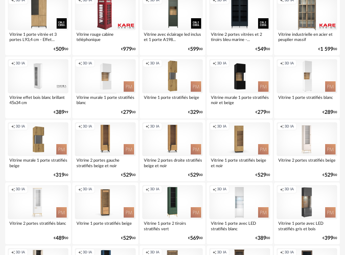
scroll to position [901, 0]
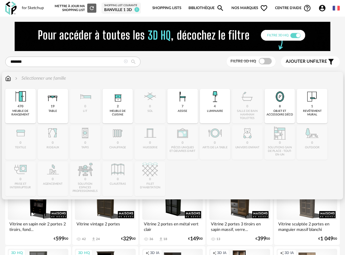
click at [9, 80] on img at bounding box center [8, 78] width 6 height 7
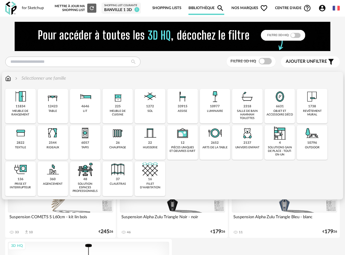
click at [308, 111] on div "revêtement mural" at bounding box center [311, 112] width 27 height 7
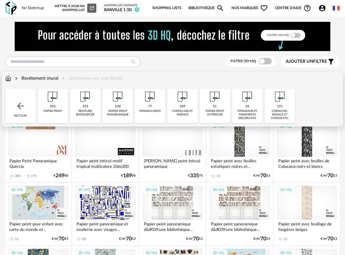
click at [95, 110] on div "peinture biosourcée" at bounding box center [85, 112] width 27 height 7
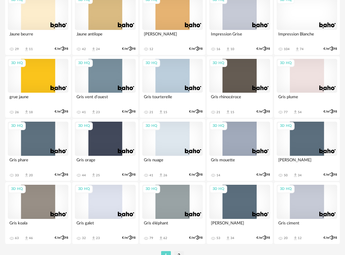
scroll to position [1166, 0]
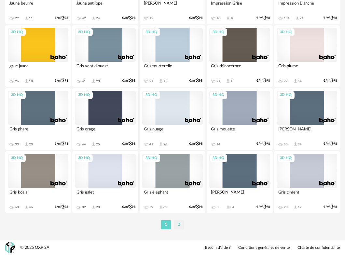
click at [177, 226] on li "2" at bounding box center [179, 224] width 10 height 9
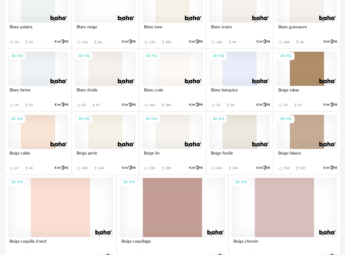
scroll to position [498, 0]
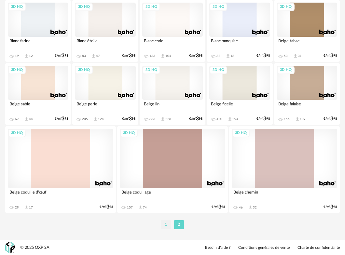
click at [166, 226] on li "1" at bounding box center [166, 224] width 10 height 9
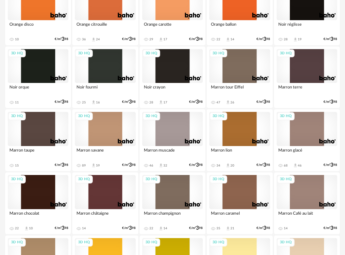
scroll to position [733, 0]
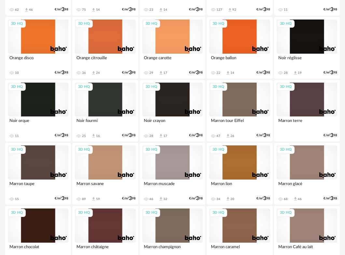
click at [178, 168] on div "3D HQ" at bounding box center [172, 162] width 60 height 34
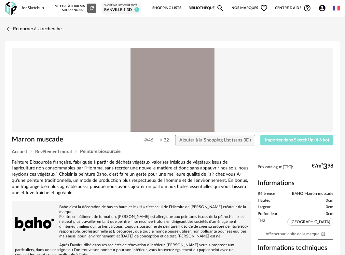
click at [279, 138] on span "Importer dans SketchUp (4,6 ko)" at bounding box center [297, 140] width 64 height 5
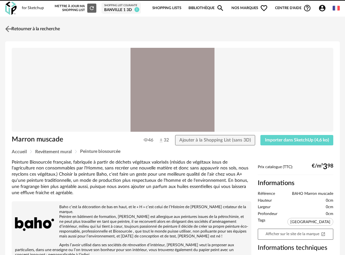
click at [11, 27] on img at bounding box center [8, 28] width 9 height 9
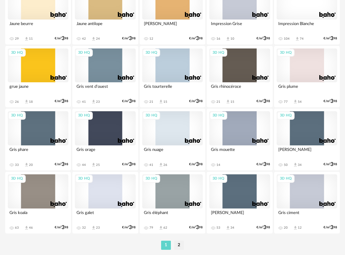
scroll to position [1166, 0]
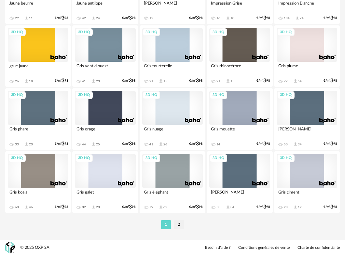
click at [180, 223] on li "2" at bounding box center [179, 224] width 10 height 9
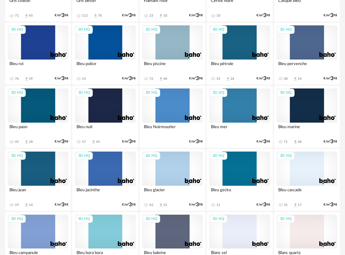
scroll to position [127, 0]
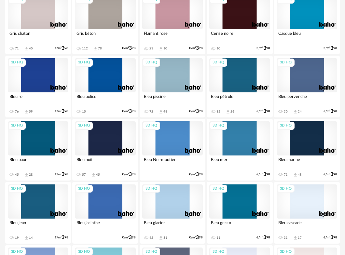
click at [170, 83] on div "3D HQ" at bounding box center [172, 75] width 60 height 34
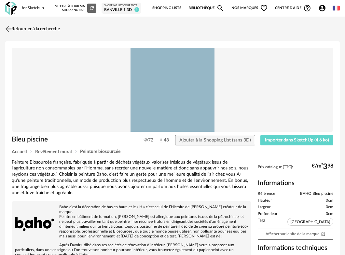
click at [8, 27] on img at bounding box center [8, 28] width 9 height 9
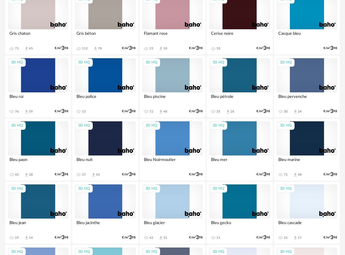
click at [101, 16] on div "3D HQ" at bounding box center [105, 12] width 60 height 34
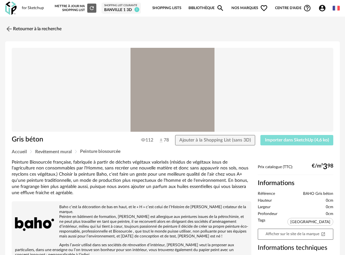
click at [302, 139] on span "Importer dans SketchUp (4,6 ko)" at bounding box center [297, 140] width 64 height 5
click at [10, 32] on img at bounding box center [8, 28] width 9 height 9
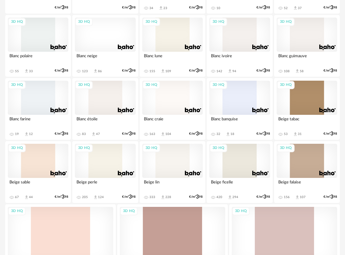
scroll to position [498, 0]
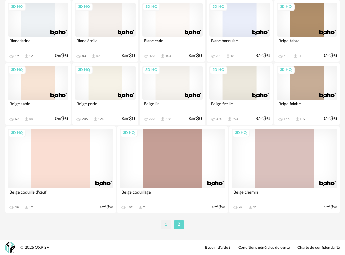
click at [163, 221] on li "1" at bounding box center [166, 224] width 10 height 9
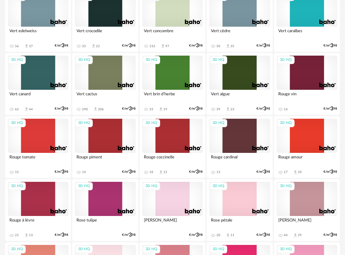
scroll to position [368, 0]
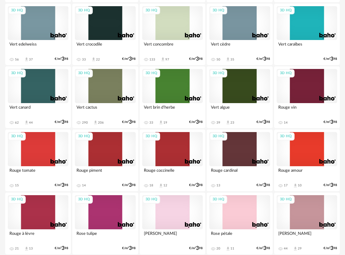
click at [49, 90] on div "3D HQ" at bounding box center [38, 86] width 60 height 34
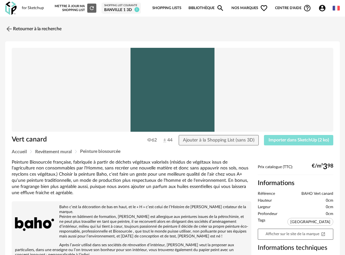
drag, startPoint x: 291, startPoint y: 140, endPoint x: 288, endPoint y: 138, distance: 3.7
click at [291, 140] on span "Importer dans SketchUp (2 ko)" at bounding box center [298, 140] width 60 height 5
